Goal: Navigation & Orientation: Find specific page/section

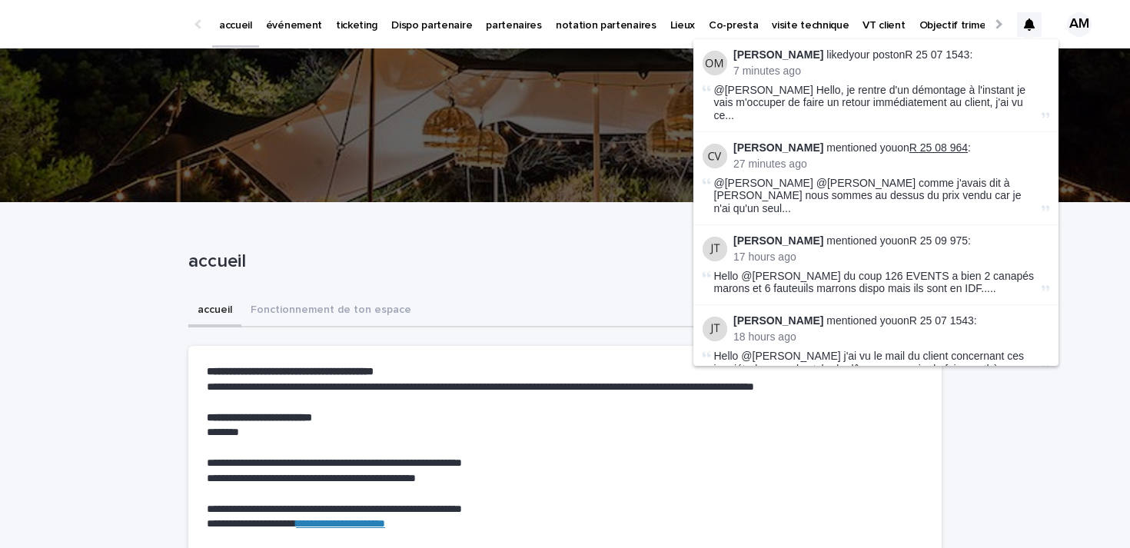
click at [931, 141] on link "R 25 08 964" at bounding box center [938, 147] width 58 height 12
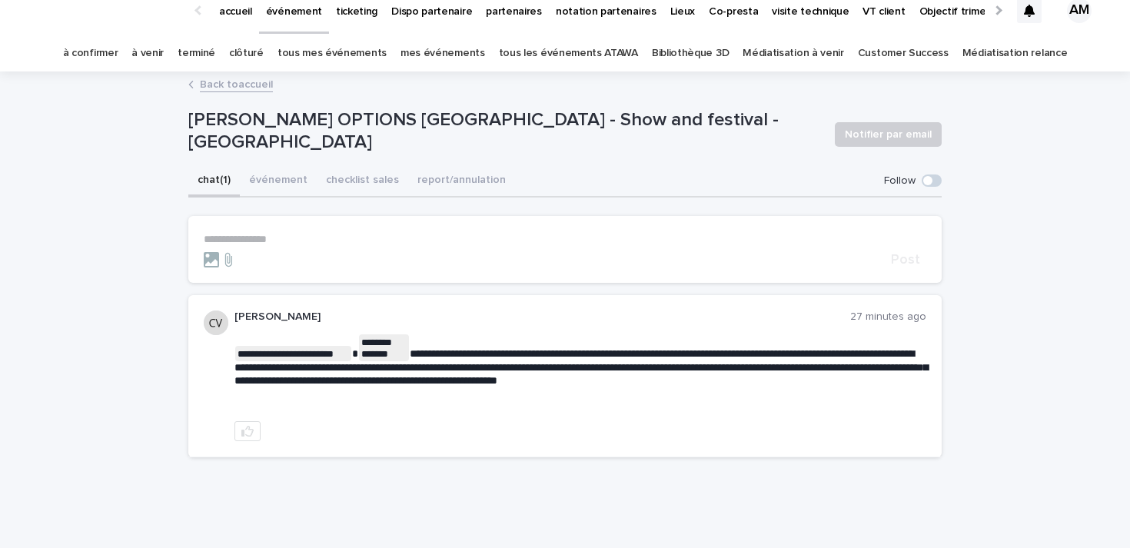
scroll to position [15, 0]
click at [1031, 6] on icon at bounding box center [1029, 10] width 11 height 12
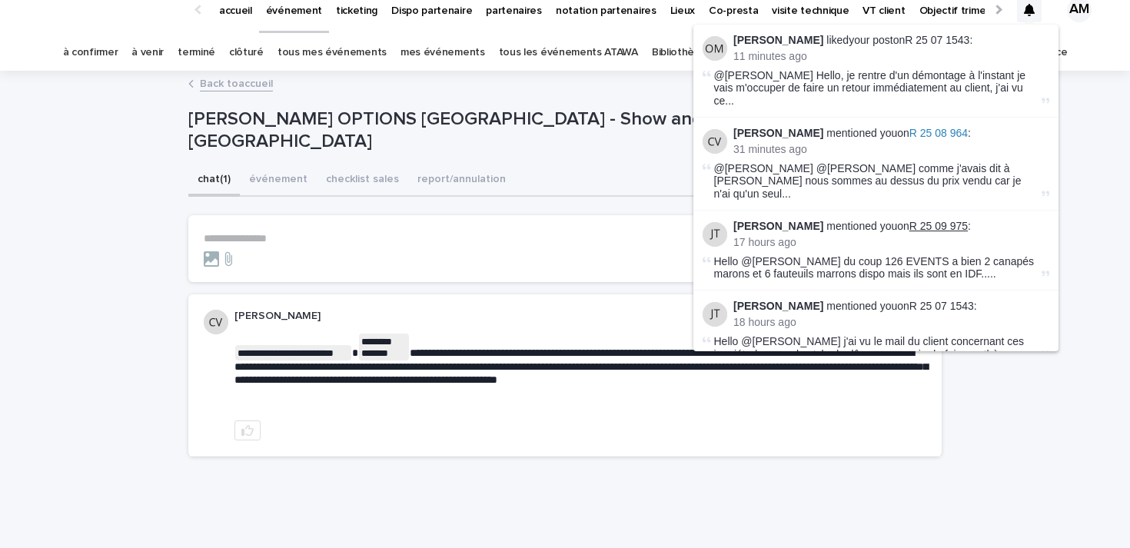
click at [909, 220] on link "R 25 09 975" at bounding box center [938, 226] width 58 height 12
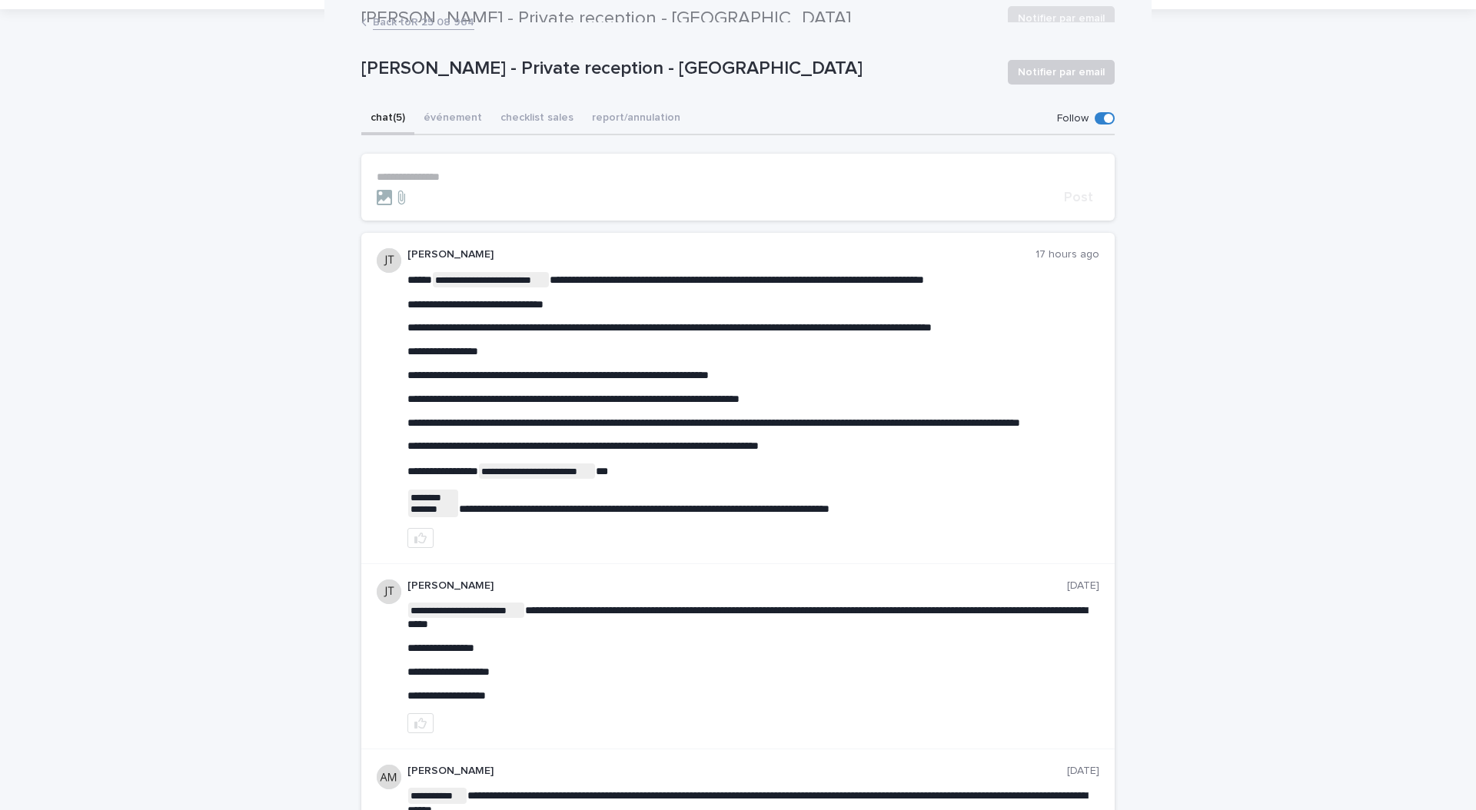
scroll to position [53, 0]
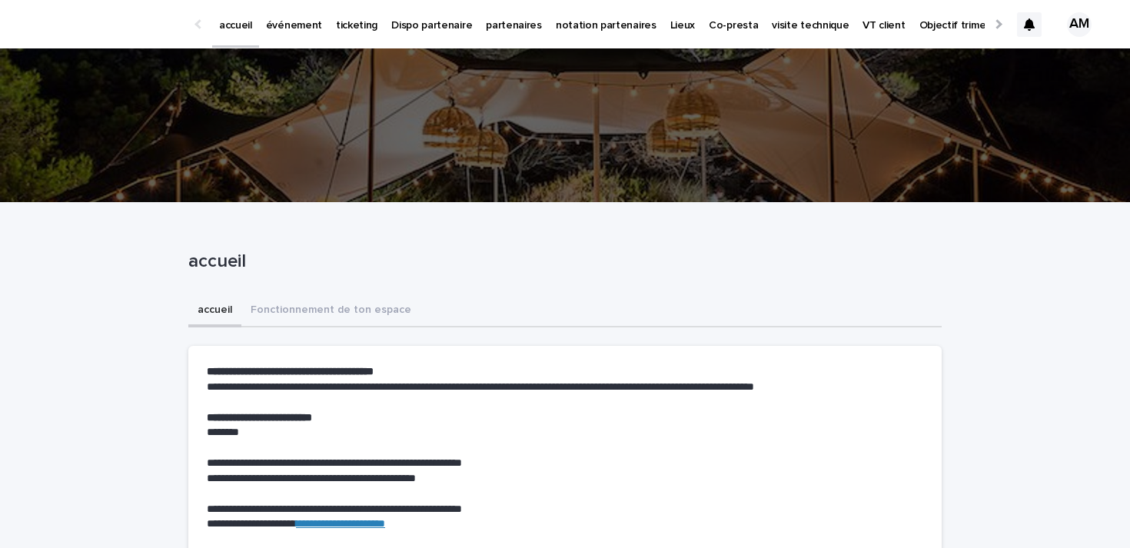
click at [302, 25] on p "événement" at bounding box center [294, 16] width 56 height 32
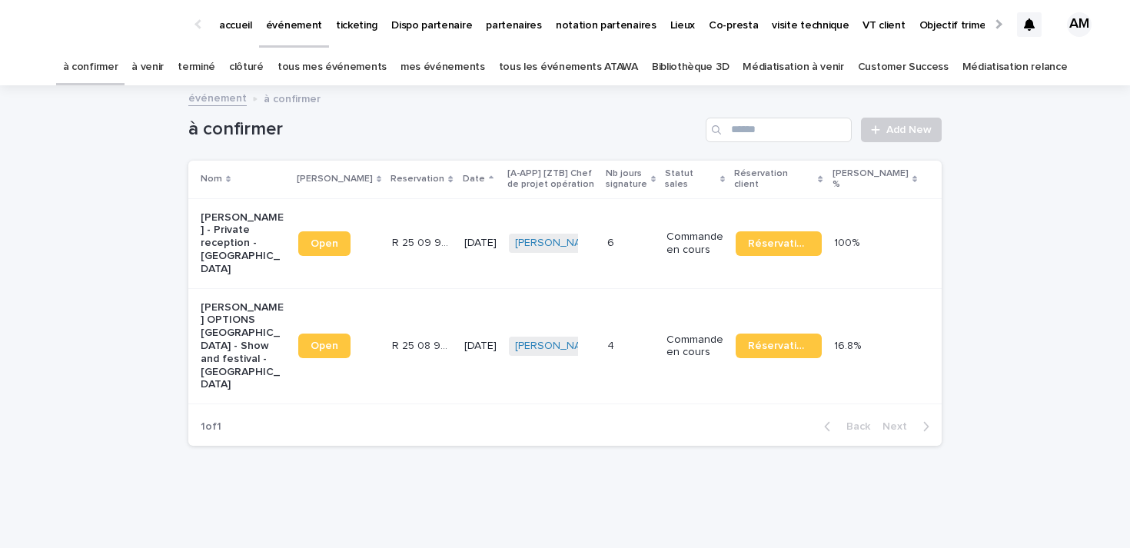
click at [350, 18] on p "ticketing" at bounding box center [357, 16] width 42 height 32
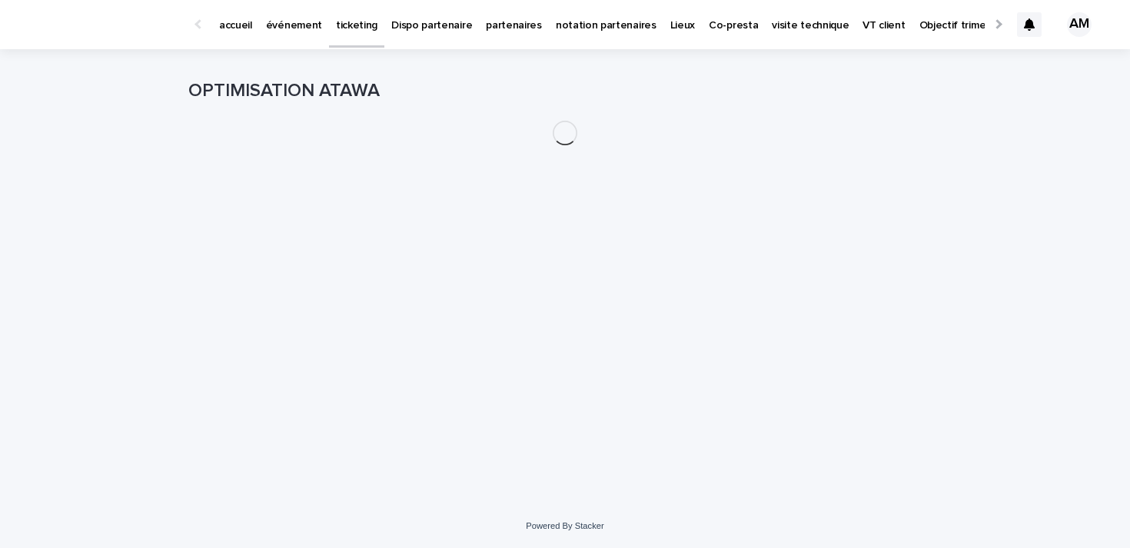
click at [299, 30] on p "événement" at bounding box center [294, 16] width 56 height 32
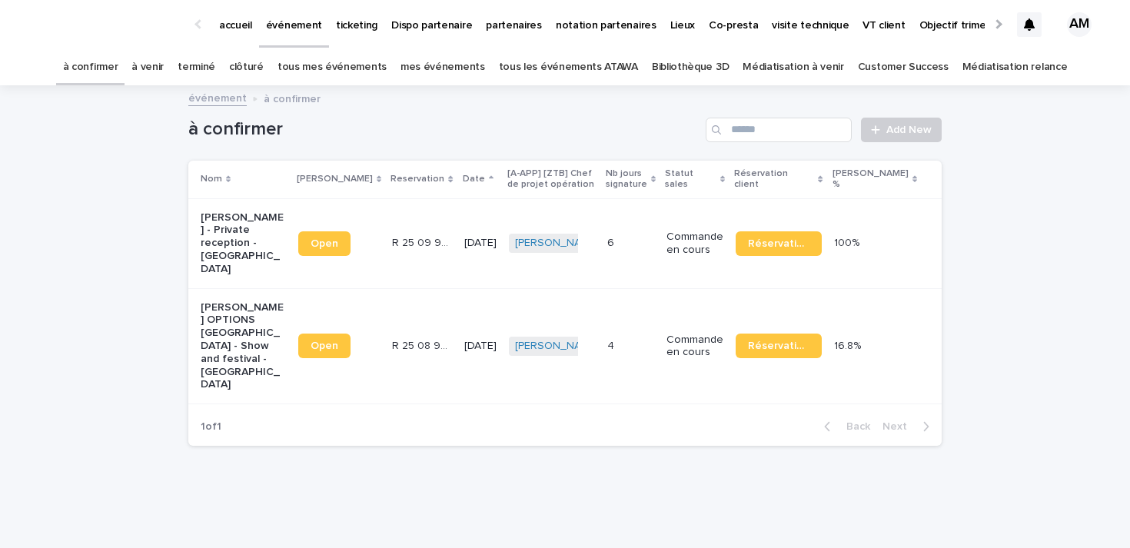
click at [208, 20] on div at bounding box center [200, 24] width 25 height 48
click at [237, 27] on p "accueil" at bounding box center [235, 16] width 33 height 32
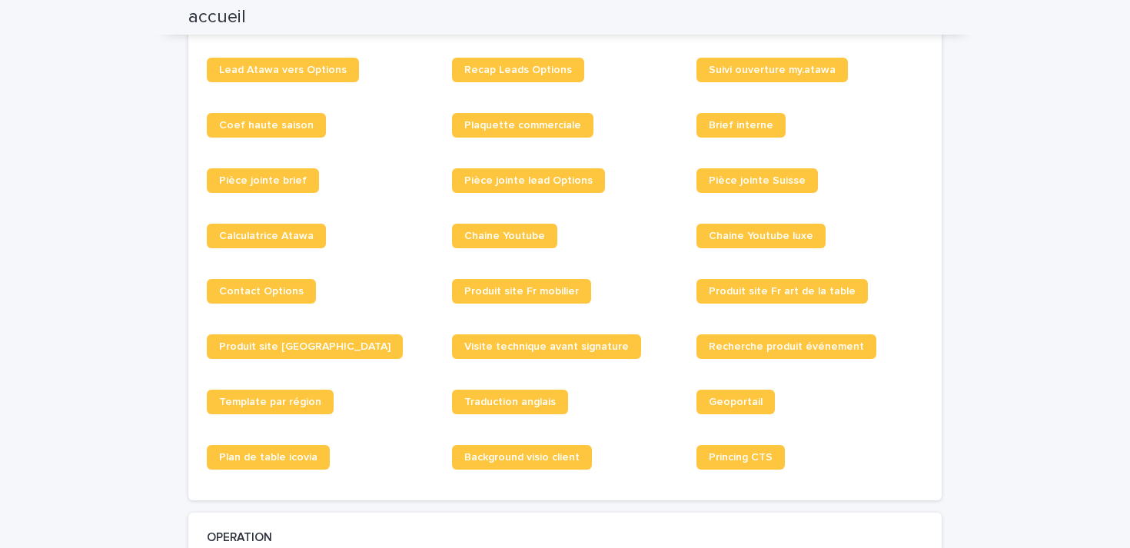
scroll to position [1224, 0]
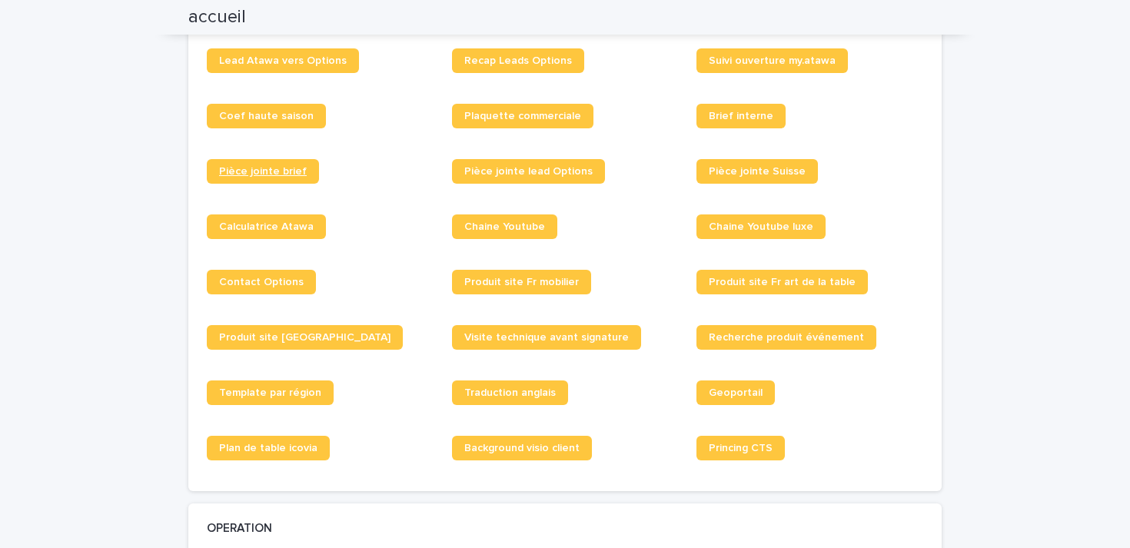
click at [297, 167] on span "Pièce jointe brief" at bounding box center [263, 171] width 88 height 11
